Goal: Task Accomplishment & Management: Complete application form

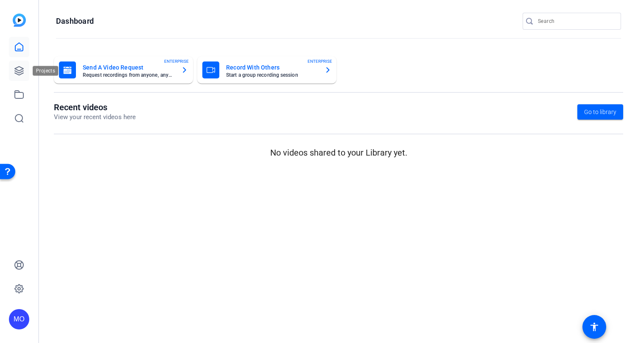
click at [23, 74] on icon at bounding box center [19, 71] width 10 height 10
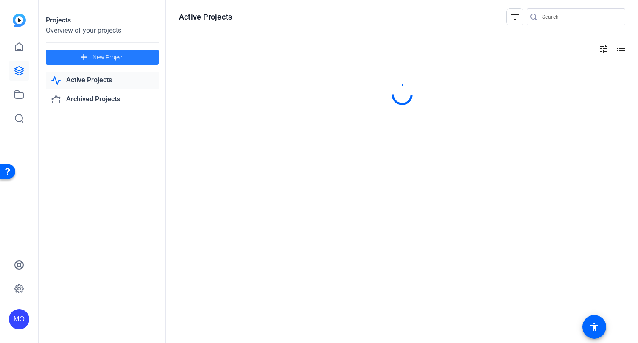
click at [113, 63] on span at bounding box center [102, 57] width 113 height 20
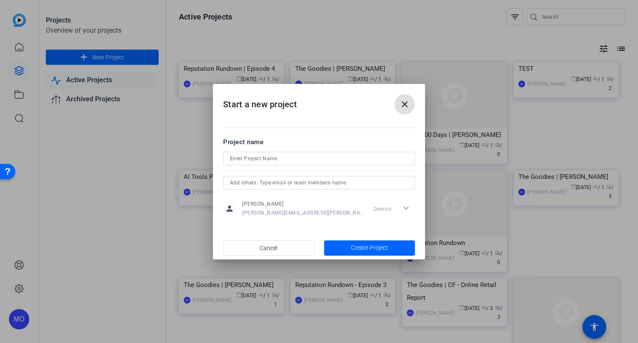
click at [255, 158] on input at bounding box center [319, 158] width 178 height 10
type input "[PERSON_NAME] - AI Video Series"
click at [354, 244] on span "Create Project" at bounding box center [369, 247] width 37 height 9
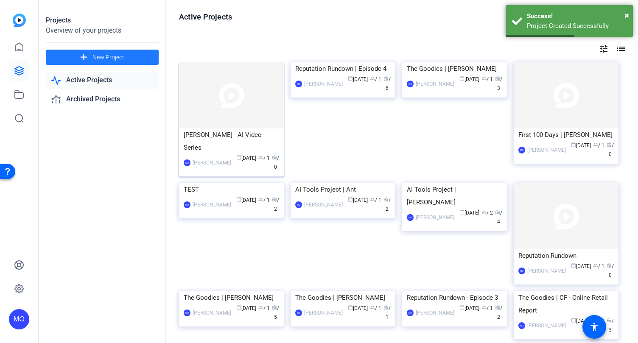
click at [246, 123] on img at bounding box center [231, 95] width 105 height 66
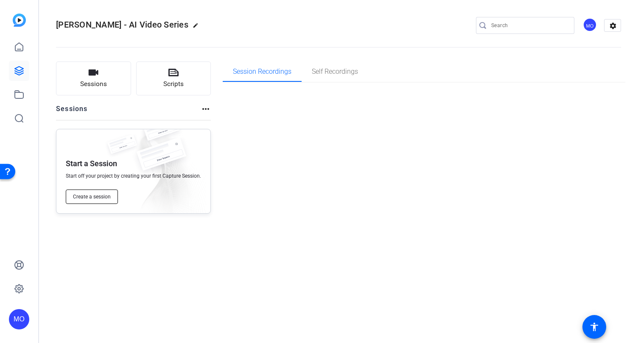
click at [98, 195] on span "Create a session" at bounding box center [92, 196] width 38 height 7
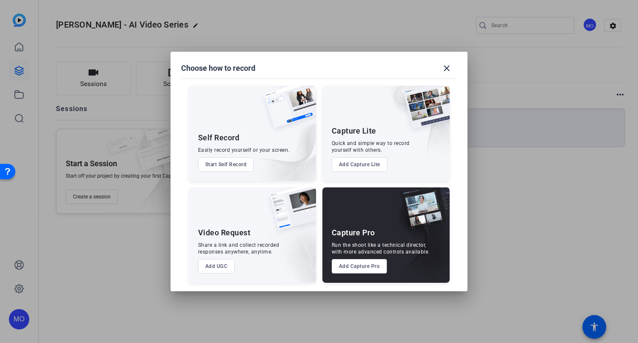
click at [217, 268] on button "Add UGC" at bounding box center [216, 266] width 37 height 14
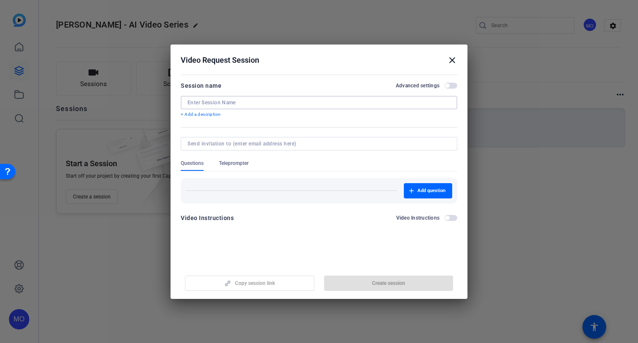
click at [235, 103] on input at bounding box center [318, 102] width 263 height 7
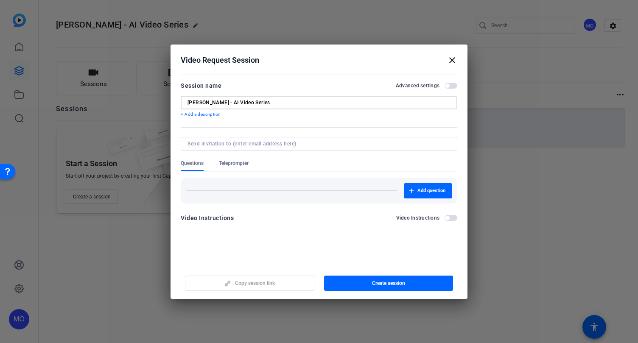
type input "[PERSON_NAME] - AI Video Series"
click at [446, 84] on span "button" at bounding box center [447, 86] width 4 height 4
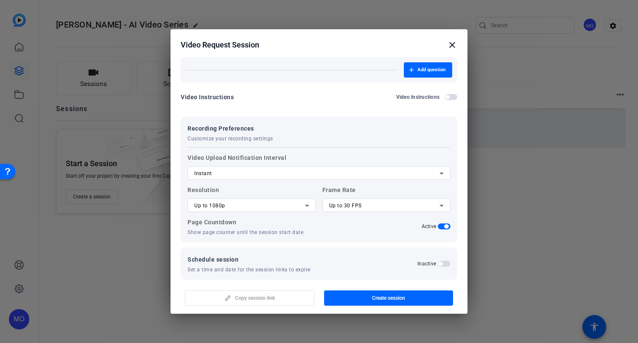
scroll to position [115, 0]
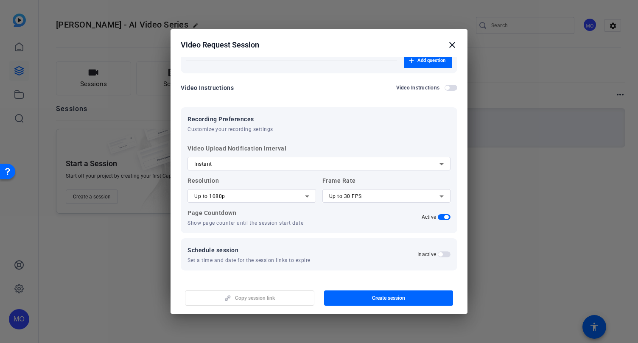
click at [446, 257] on span "button" at bounding box center [444, 254] width 13 height 6
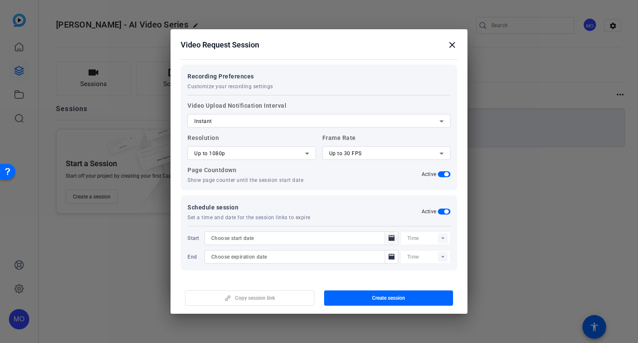
click at [393, 240] on icon "Open calendar" at bounding box center [391, 238] width 6 height 6
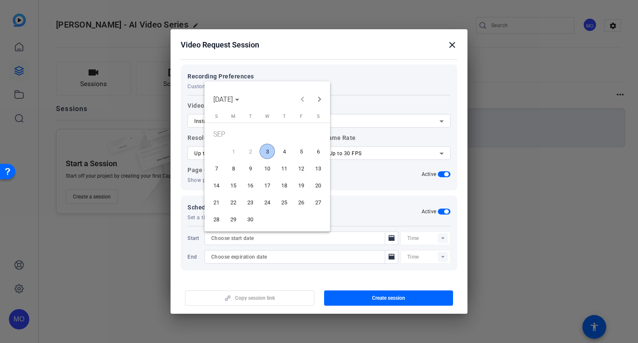
click at [266, 146] on span "3" at bounding box center [266, 151] width 15 height 15
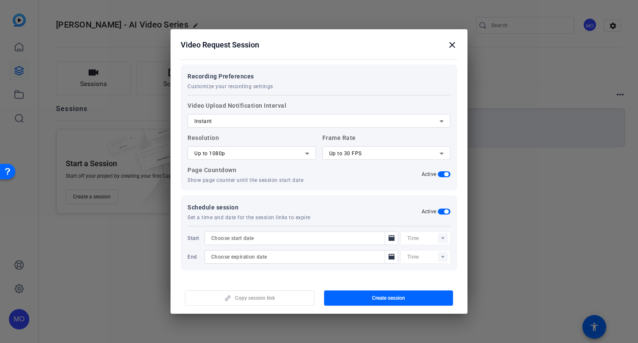
type input "[DATE]"
click at [440, 238] on rect at bounding box center [443, 238] width 10 height 10
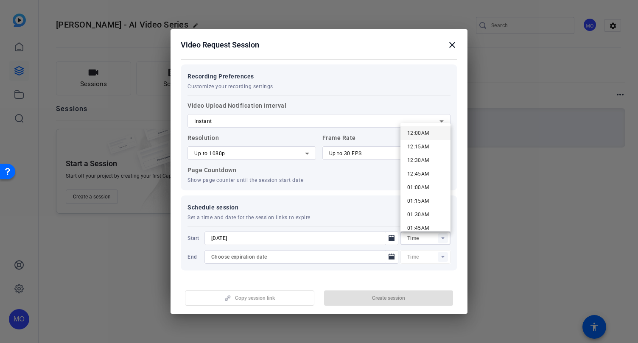
click at [424, 135] on span "12:00AM" at bounding box center [418, 133] width 22 height 6
type input "12:00AM"
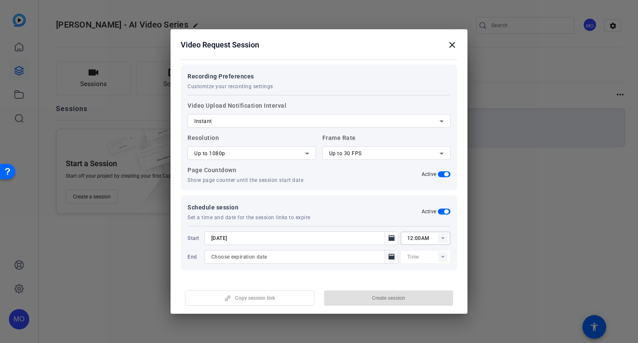
click at [393, 257] on icon "Open calendar" at bounding box center [391, 257] width 6 height 6
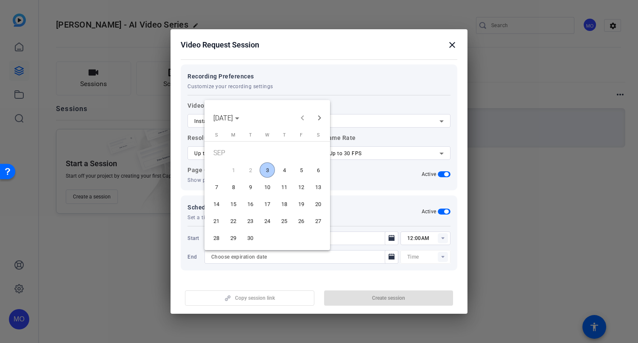
click at [253, 240] on span "30" at bounding box center [250, 237] width 15 height 15
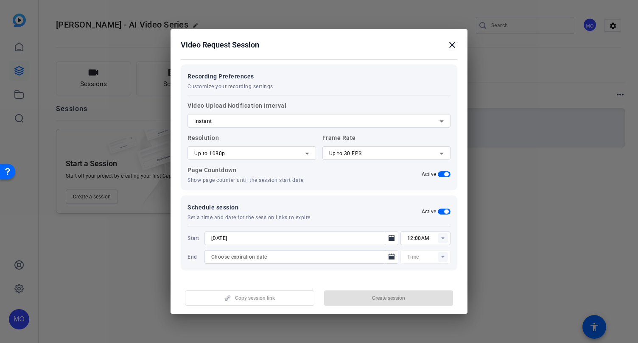
type input "[DATE]"
type input "12:15AM"
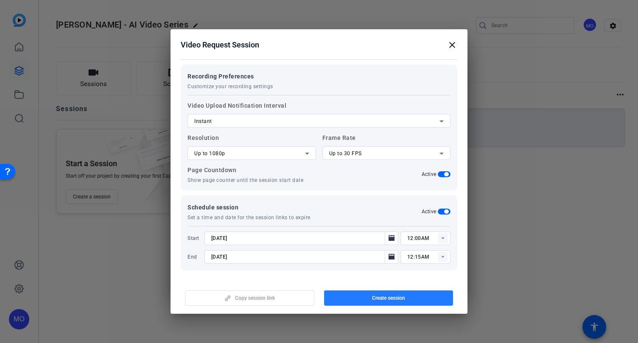
click at [376, 296] on span "Create session" at bounding box center [388, 298] width 33 height 7
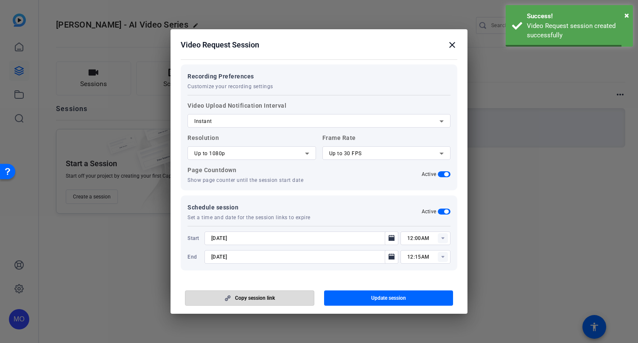
click at [267, 297] on span "Copy session link" at bounding box center [255, 298] width 40 height 7
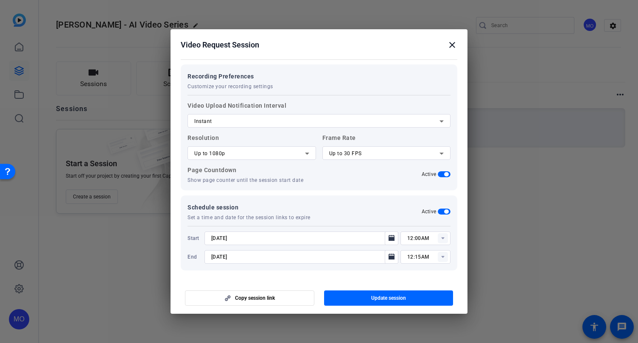
click at [451, 46] on mat-icon "close" at bounding box center [452, 45] width 10 height 10
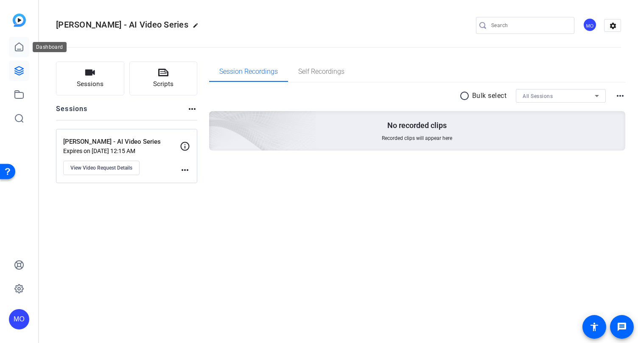
click at [20, 50] on icon at bounding box center [19, 47] width 10 height 10
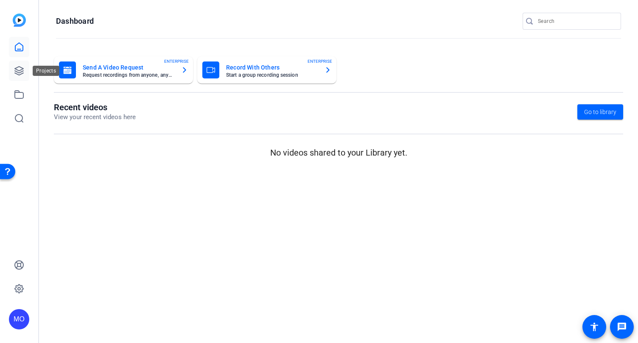
click at [22, 73] on icon at bounding box center [19, 71] width 8 height 8
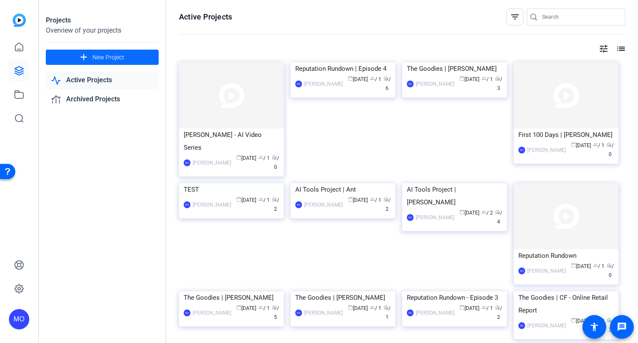
click at [94, 59] on span "New Project" at bounding box center [108, 57] width 32 height 9
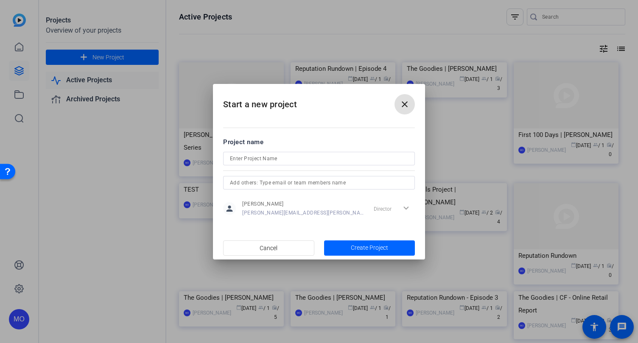
click at [240, 165] on div at bounding box center [319, 169] width 192 height 9
click at [241, 163] on input at bounding box center [319, 158] width 178 height 10
type input "[PERSON_NAME] AI Video Series"
click at [354, 248] on span "Create Project" at bounding box center [369, 247] width 37 height 9
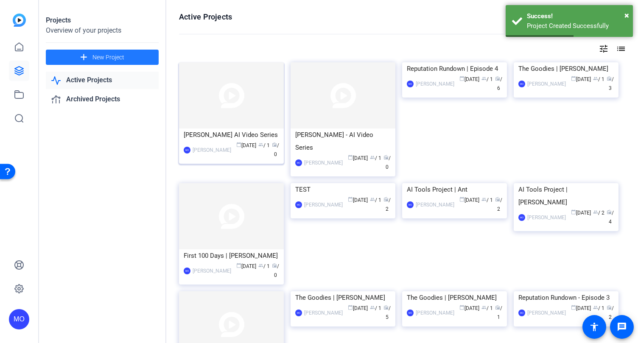
click at [243, 103] on img at bounding box center [231, 95] width 105 height 66
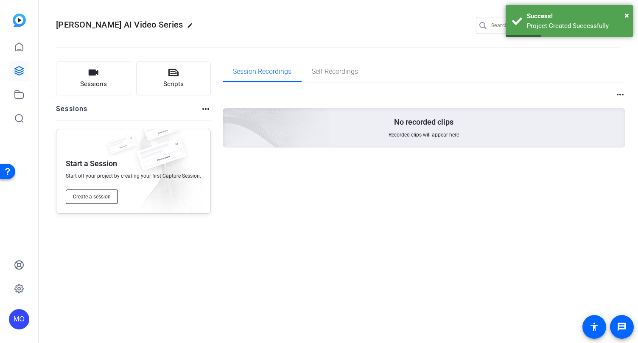
click at [100, 192] on button "Create a session" at bounding box center [92, 197] width 52 height 14
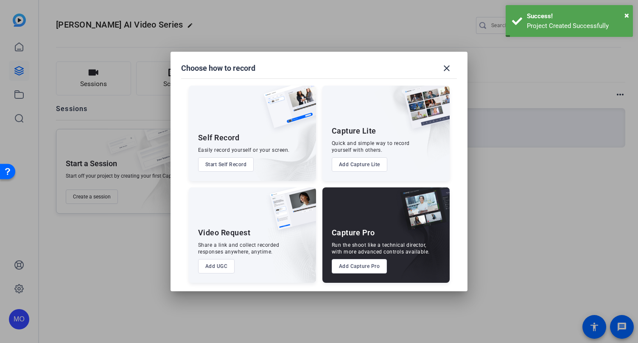
click at [223, 268] on button "Add UGC" at bounding box center [216, 266] width 37 height 14
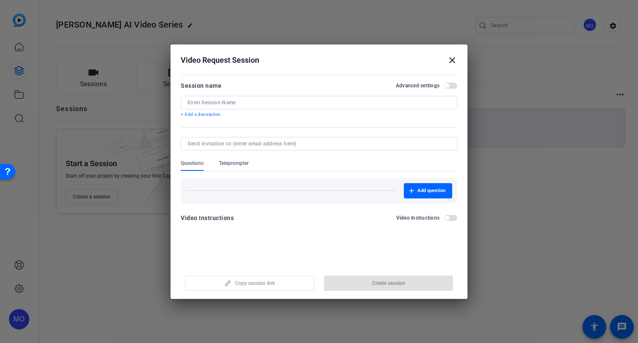
click at [211, 101] on input at bounding box center [318, 102] width 263 height 7
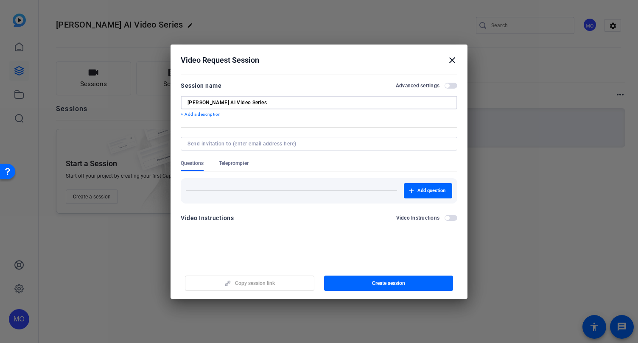
type input "[PERSON_NAME] AI Video Series"
click at [448, 89] on div "Session name Advanced settings" at bounding box center [319, 86] width 276 height 10
click at [448, 88] on span "button" at bounding box center [450, 86] width 13 height 6
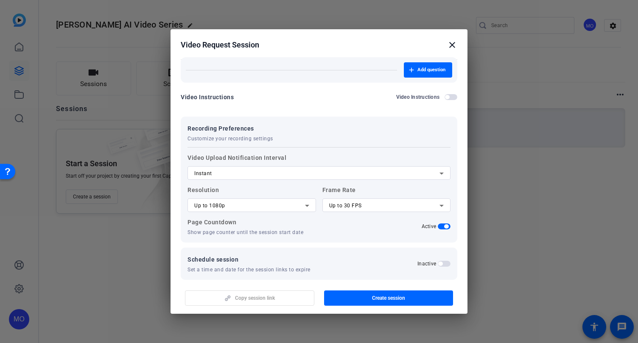
scroll to position [115, 0]
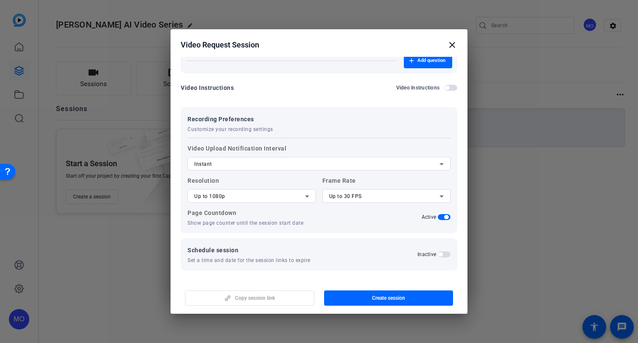
click at [441, 254] on span "button" at bounding box center [440, 254] width 4 height 4
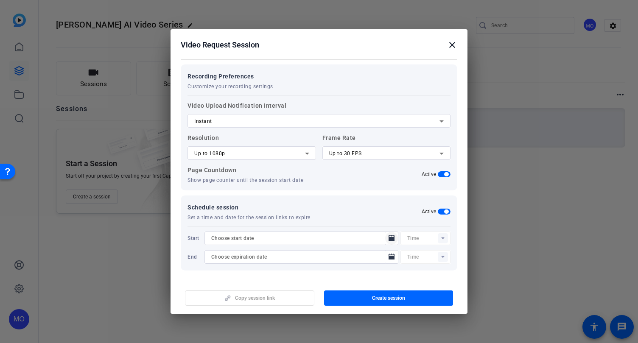
click at [391, 239] on icon "Open calendar" at bounding box center [391, 238] width 6 height 6
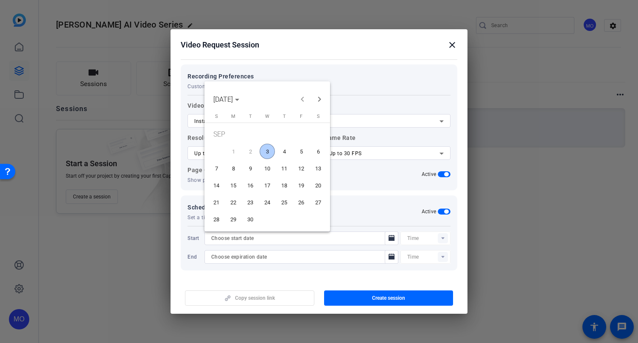
click at [267, 153] on span "3" at bounding box center [266, 151] width 15 height 15
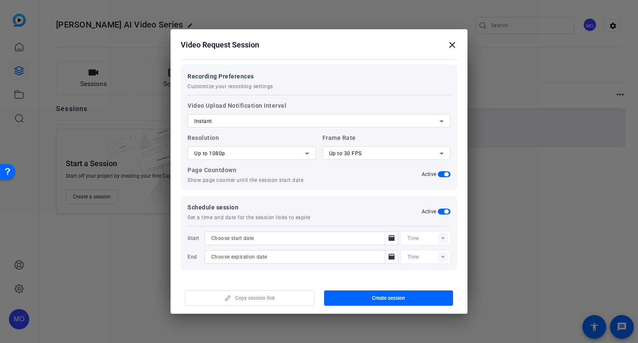
type input "[DATE]"
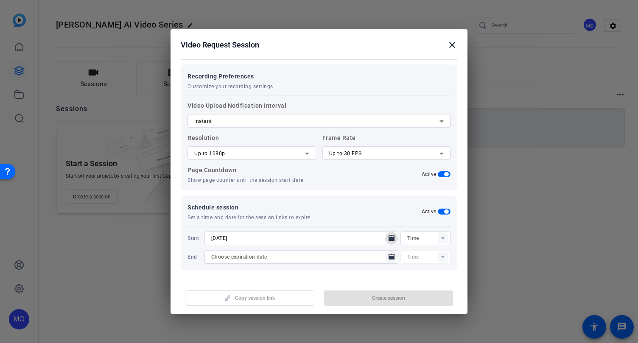
click at [388, 258] on icon "Open calendar" at bounding box center [391, 257] width 7 height 10
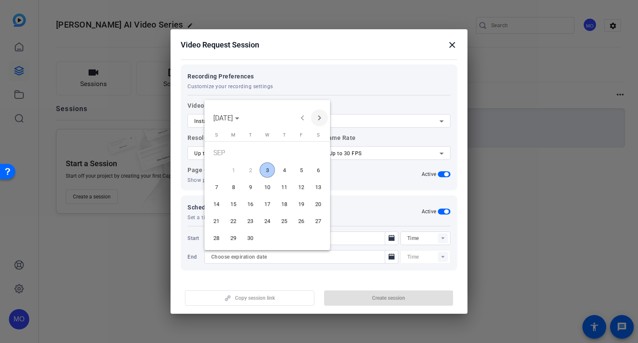
click at [320, 114] on span "Next month" at bounding box center [319, 117] width 17 height 17
click at [301, 223] on span "31" at bounding box center [300, 222] width 15 height 15
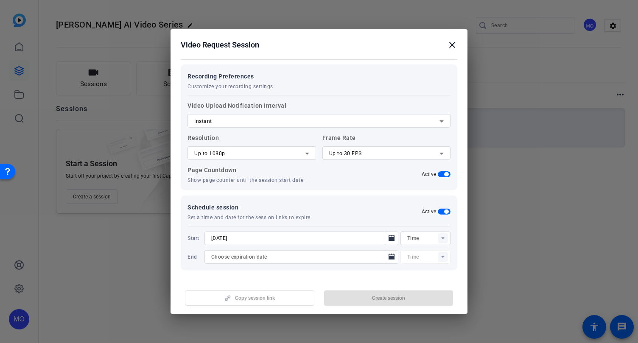
type input "[DATE]"
type input "09:17AM"
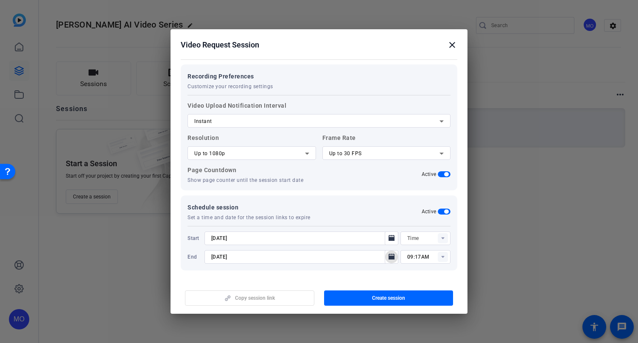
click at [446, 239] on rect at bounding box center [443, 238] width 10 height 10
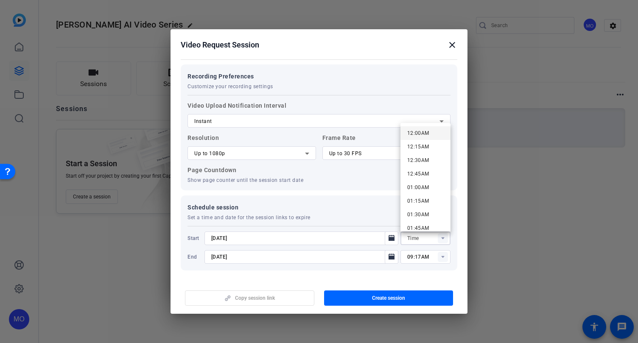
click at [423, 136] on span "12:00AM" at bounding box center [418, 133] width 22 height 6
type input "12:00AM"
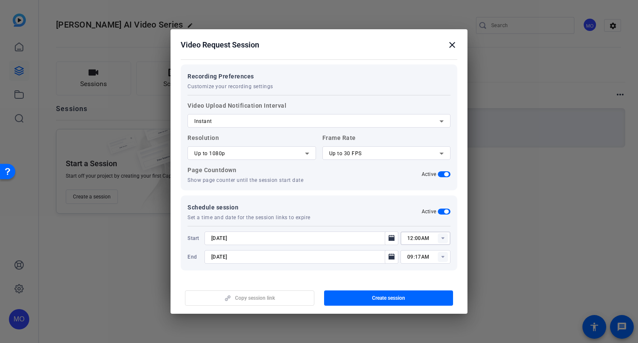
click at [442, 258] on rect at bounding box center [443, 257] width 10 height 10
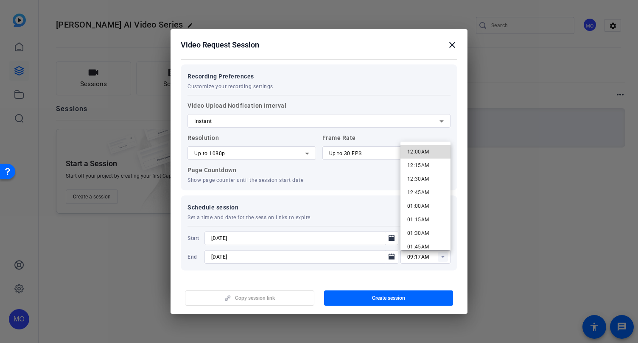
click at [418, 153] on span "12:00AM" at bounding box center [418, 152] width 22 height 6
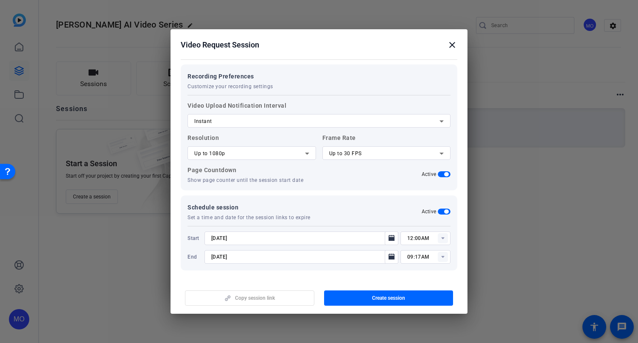
type input "12:00AM"
click at [383, 300] on span "Create session" at bounding box center [388, 298] width 33 height 7
click at [256, 295] on span "Copy session link" at bounding box center [255, 298] width 40 height 7
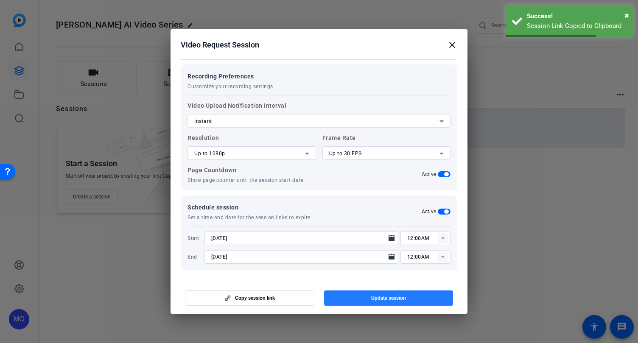
click at [348, 298] on span "button" at bounding box center [388, 298] width 129 height 20
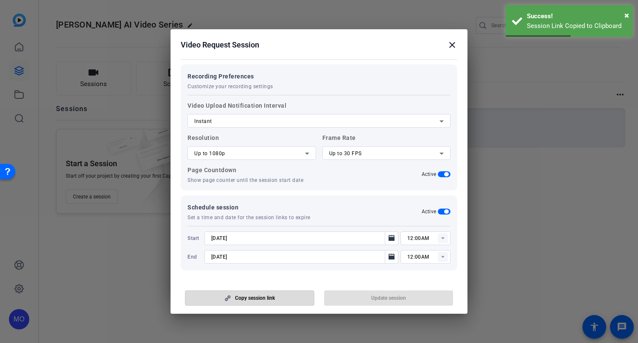
click at [279, 299] on span "button" at bounding box center [249, 298] width 128 height 20
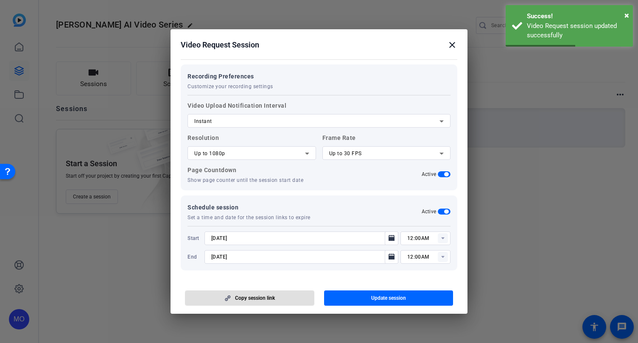
click at [449, 50] on mat-icon "close" at bounding box center [452, 45] width 10 height 10
